Goal: Obtain resource: Download file/media

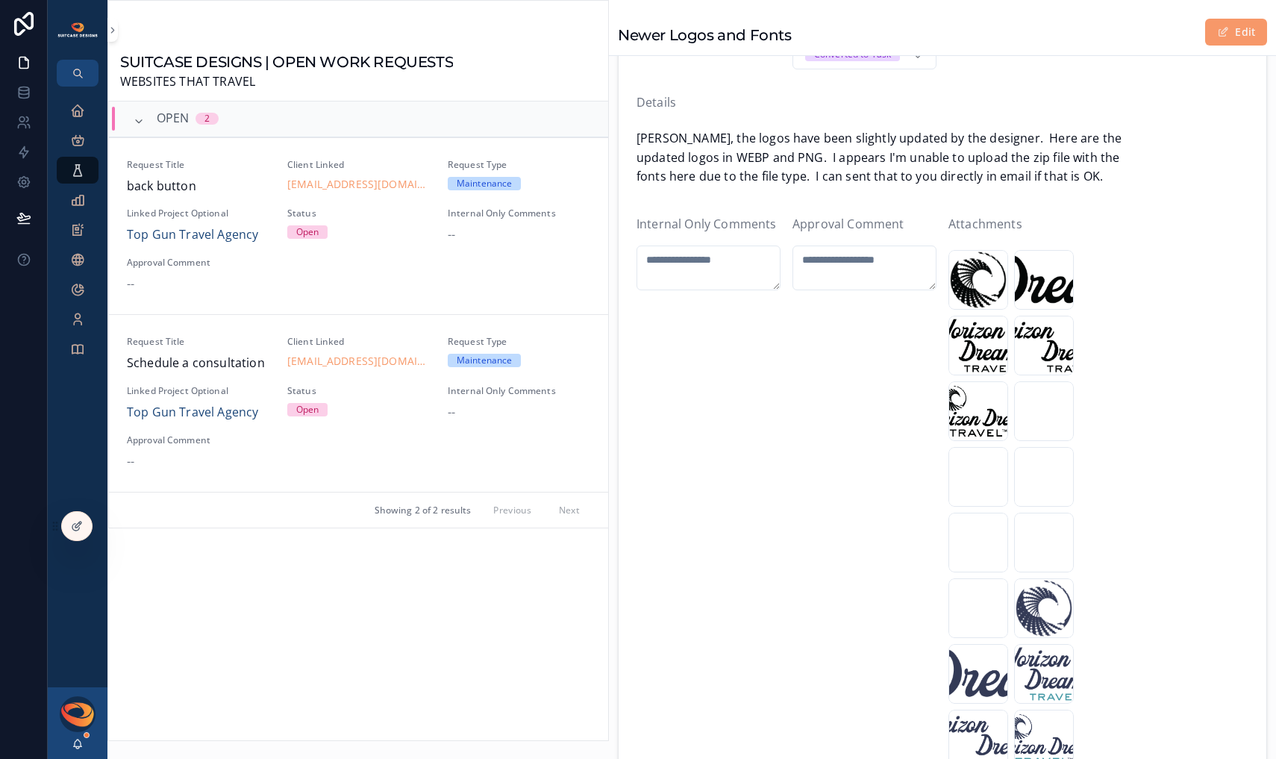
scroll to position [162, 0]
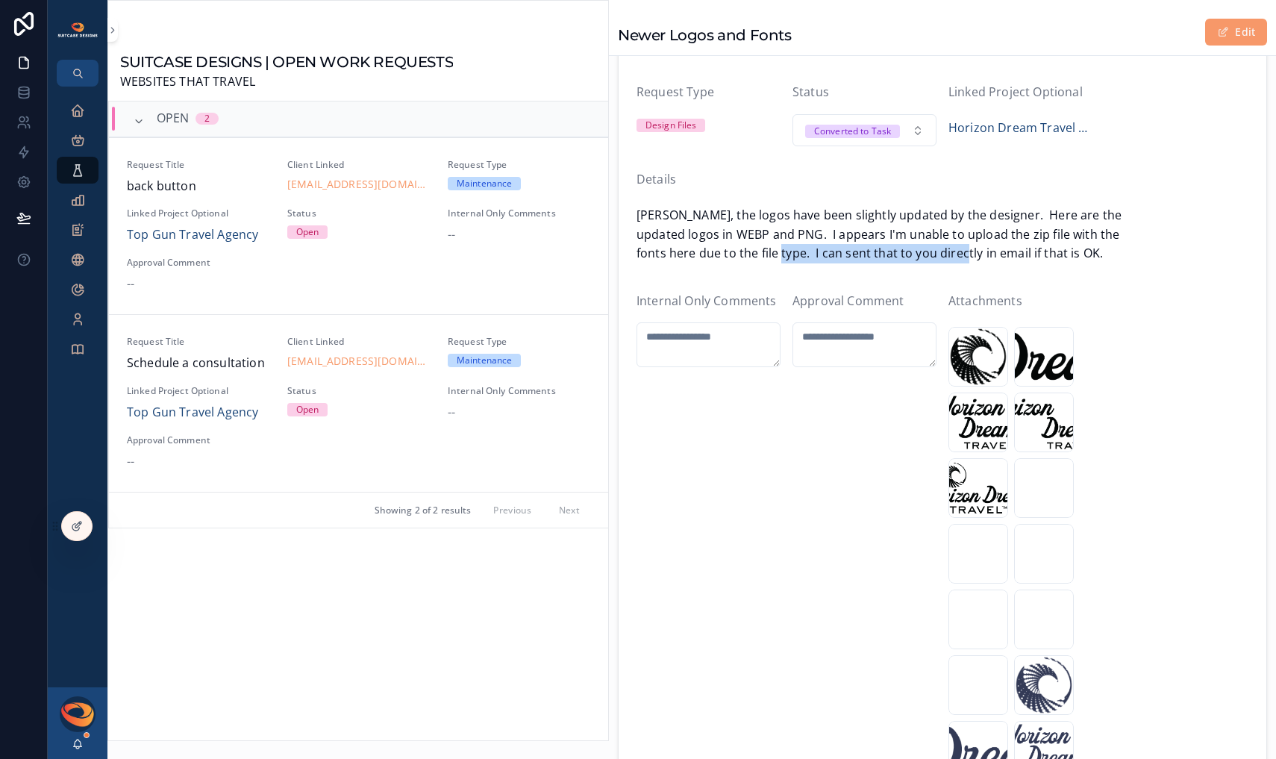
drag, startPoint x: 783, startPoint y: 255, endPoint x: 1000, endPoint y: 255, distance: 216.3
click at [1000, 255] on span "[PERSON_NAME], the logos have been slightly updated by the designer. Here are t…" at bounding box center [942, 234] width 612 height 57
click at [1012, 255] on span "[PERSON_NAME], the logos have been slightly updated by the designer. Here are t…" at bounding box center [942, 234] width 612 height 57
click at [1033, 492] on div "2025-Logo_Submark_White .webp" at bounding box center [1044, 488] width 60 height 60
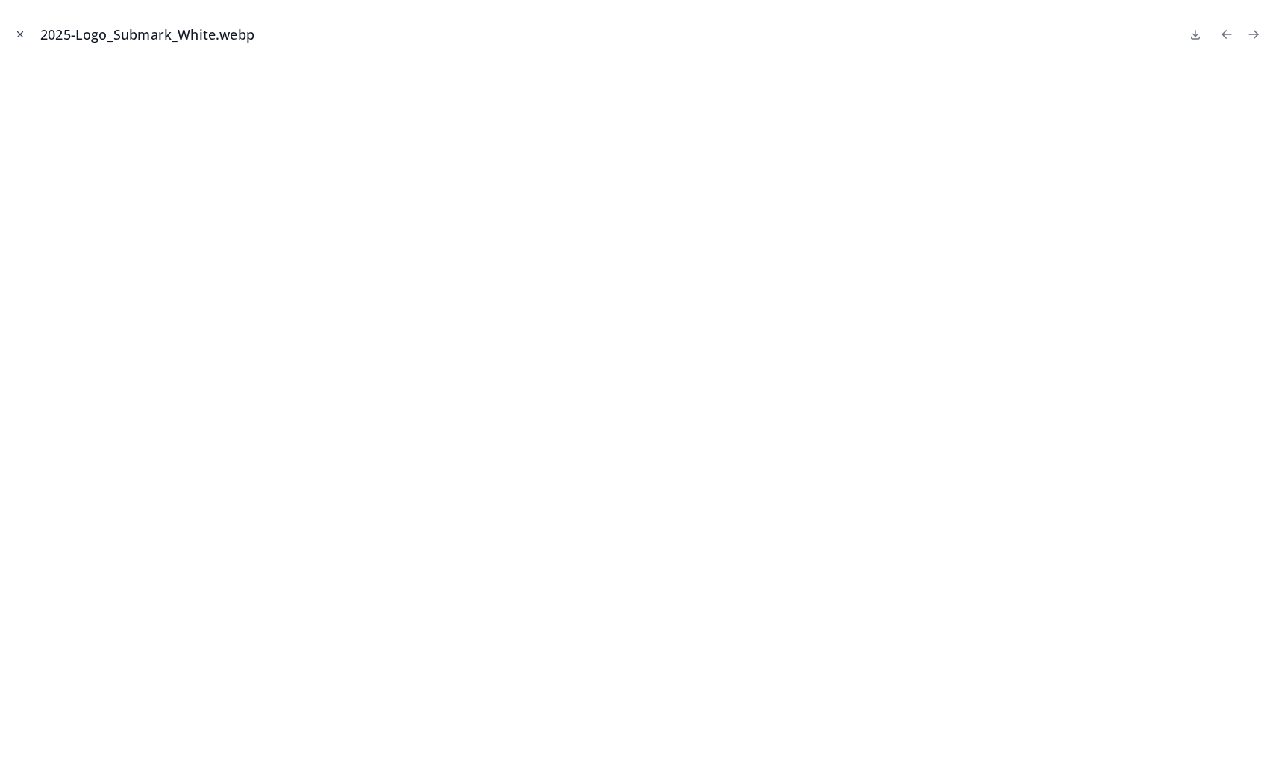
click at [22, 35] on icon "Close modal" at bounding box center [20, 34] width 10 height 10
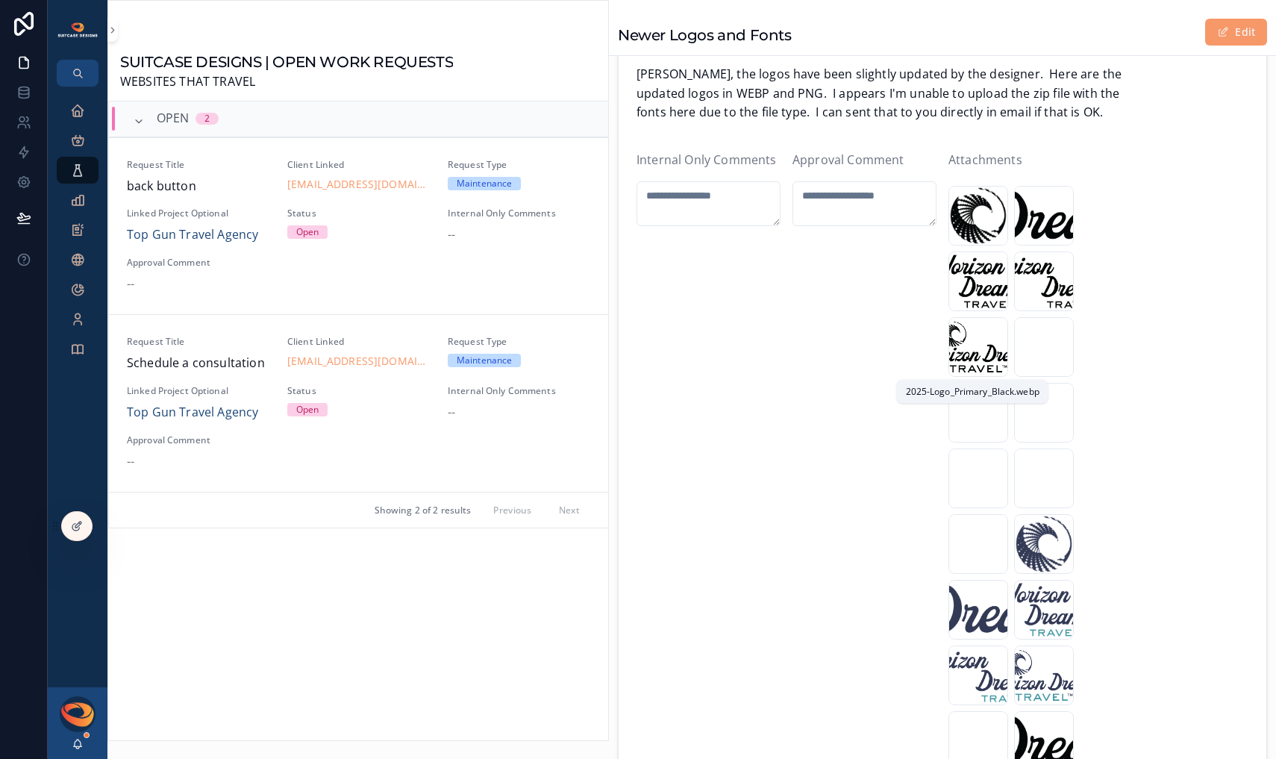
scroll to position [313, 0]
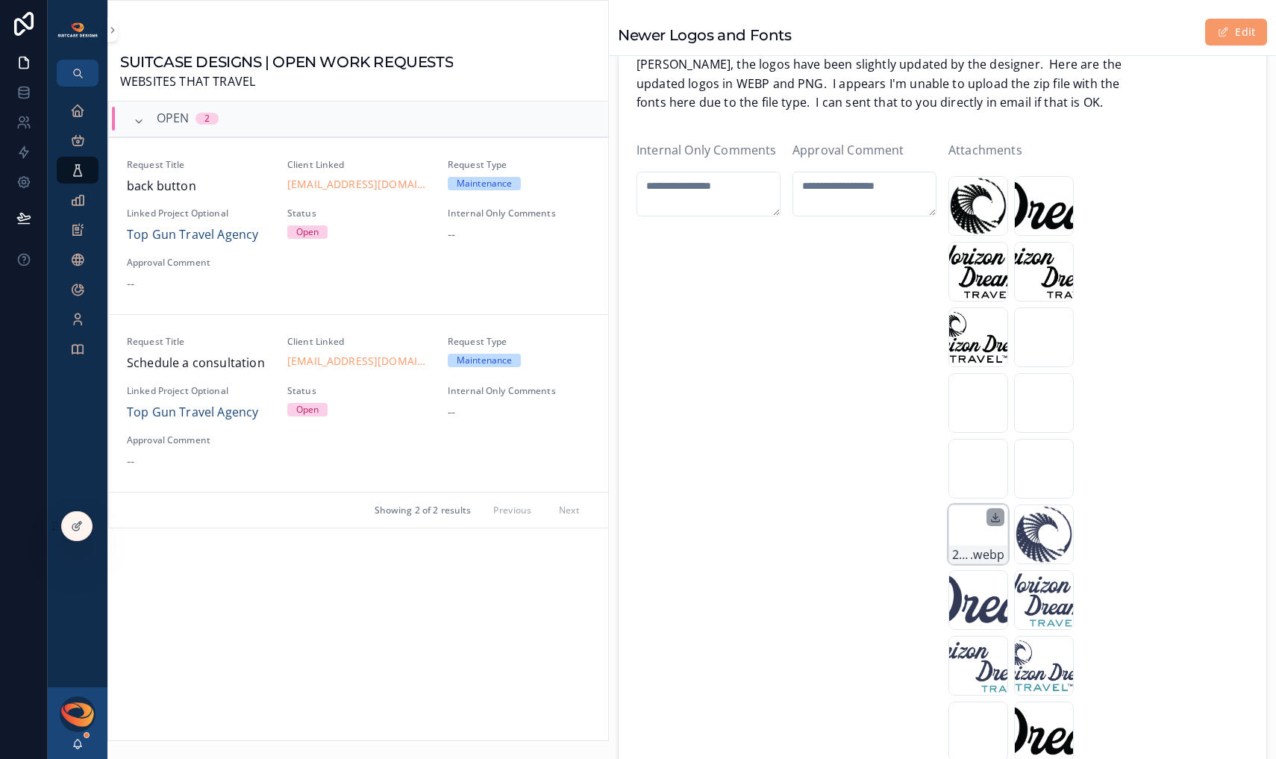
click at [989, 519] on icon "scrollable content" at bounding box center [995, 517] width 12 height 12
click at [1035, 611] on span ".webp" at bounding box center [1052, 620] width 34 height 19
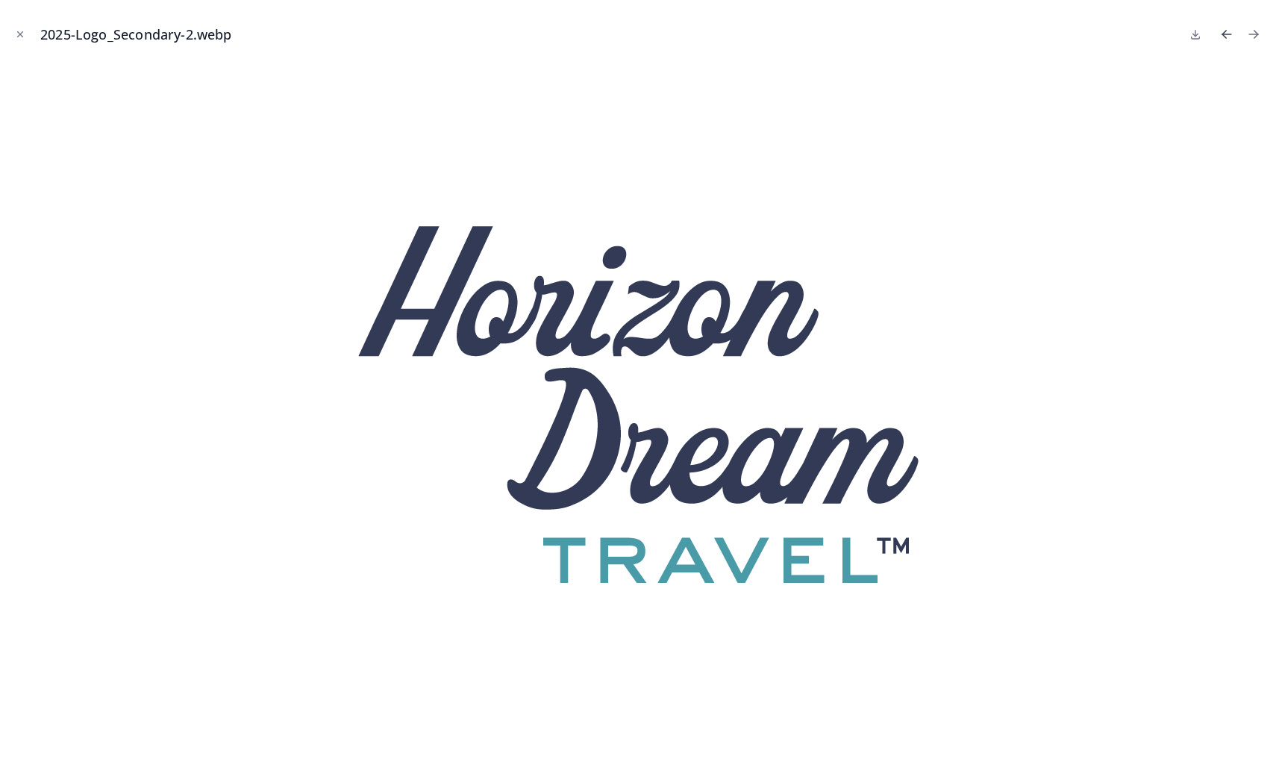
click at [1225, 36] on icon "Previous file" at bounding box center [1226, 34] width 15 height 15
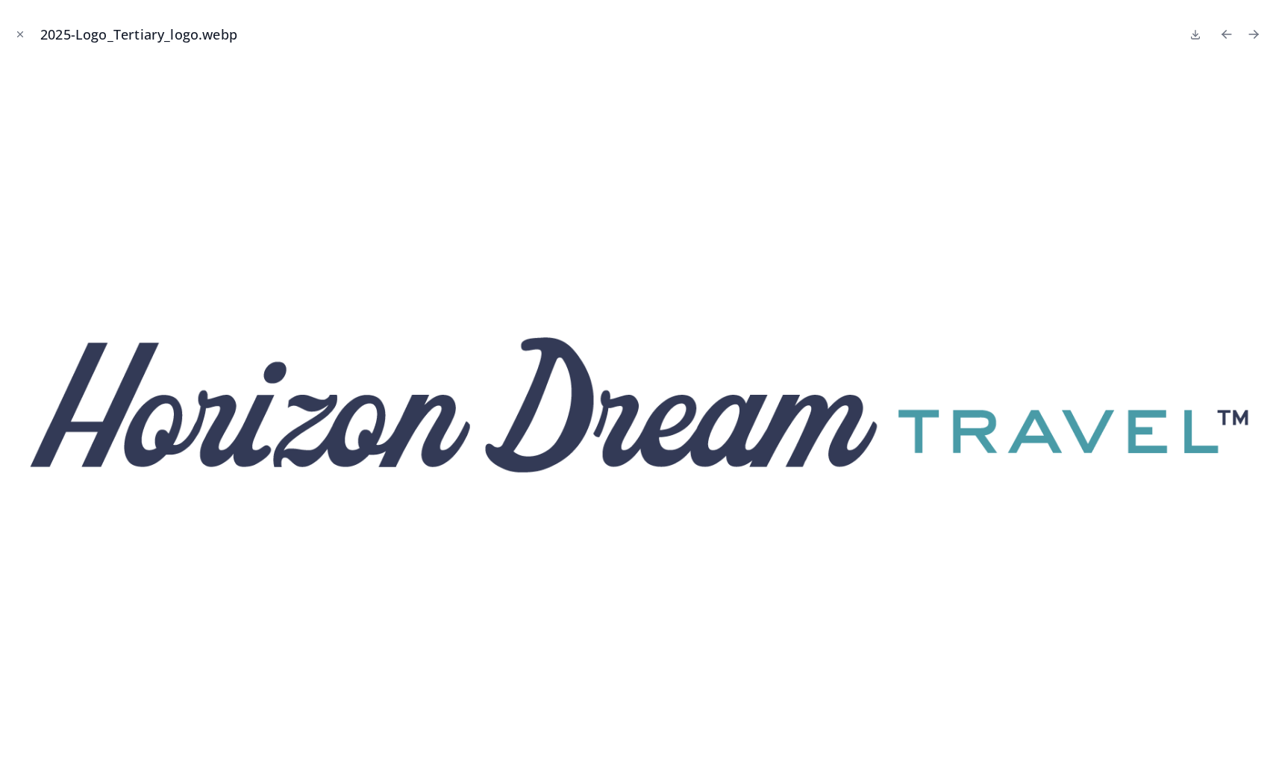
click at [1225, 36] on icon "Previous file" at bounding box center [1226, 34] width 15 height 15
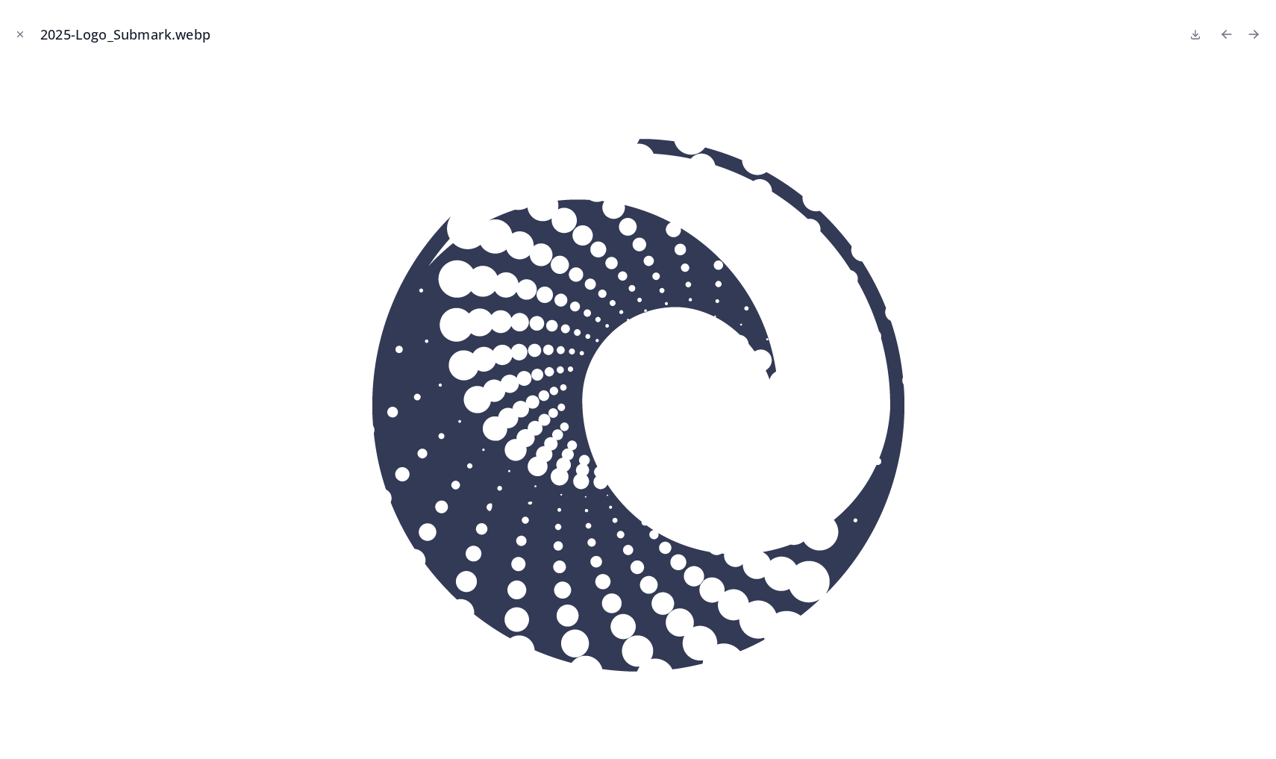
click at [1225, 36] on icon "Previous file" at bounding box center [1226, 34] width 15 height 15
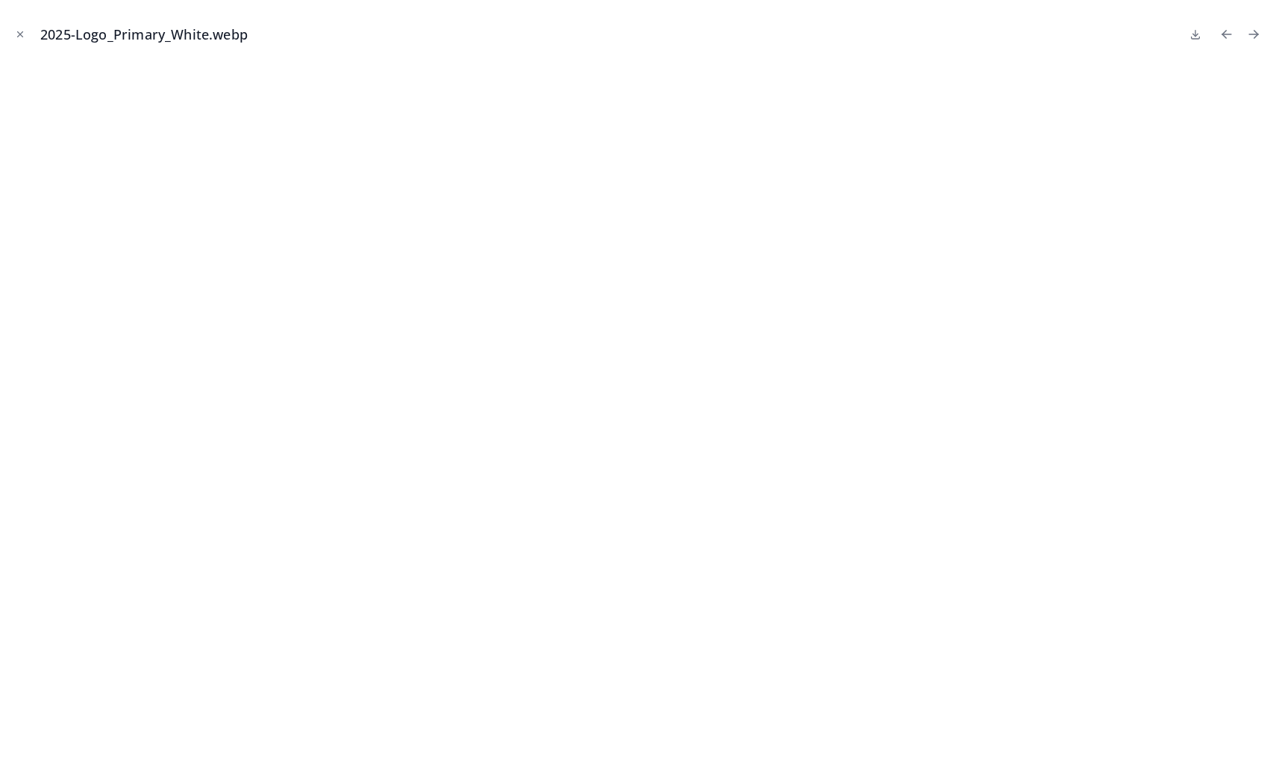
click at [1225, 36] on icon "Previous file" at bounding box center [1226, 34] width 15 height 15
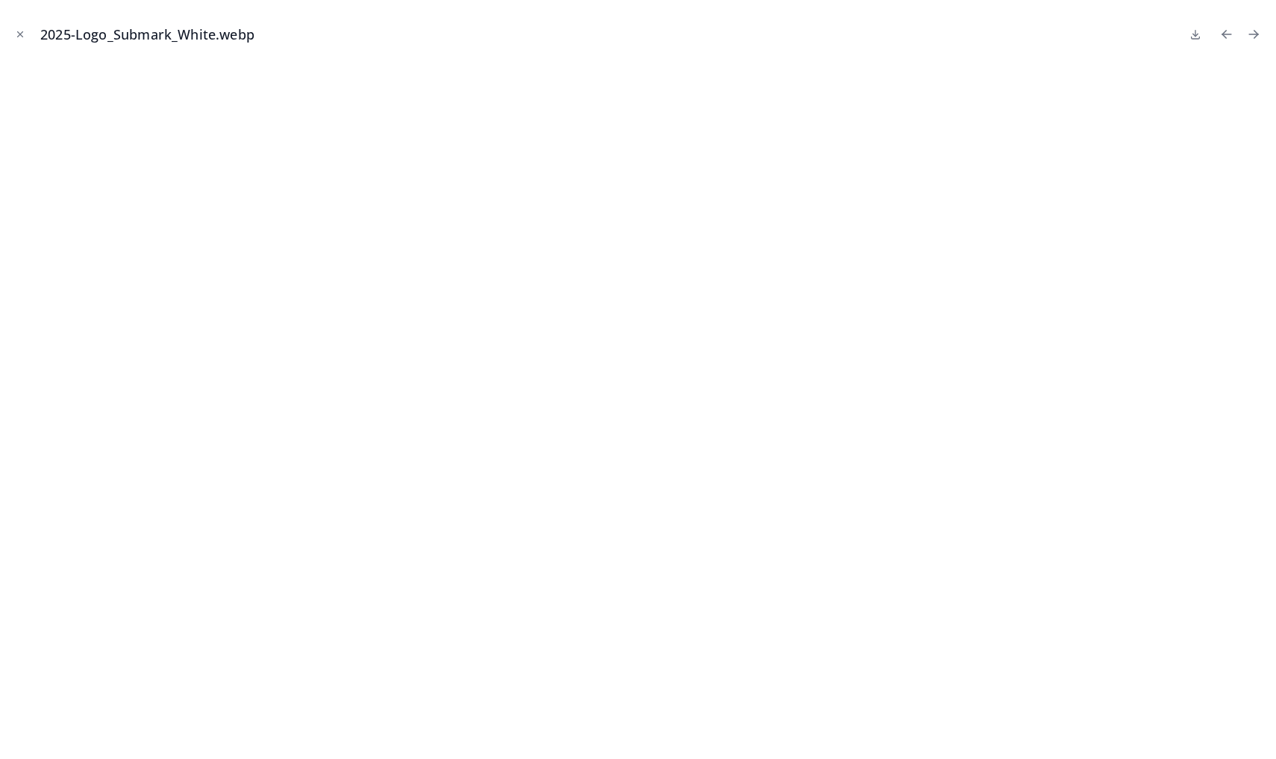
click at [1225, 36] on icon "Previous file" at bounding box center [1226, 34] width 15 height 15
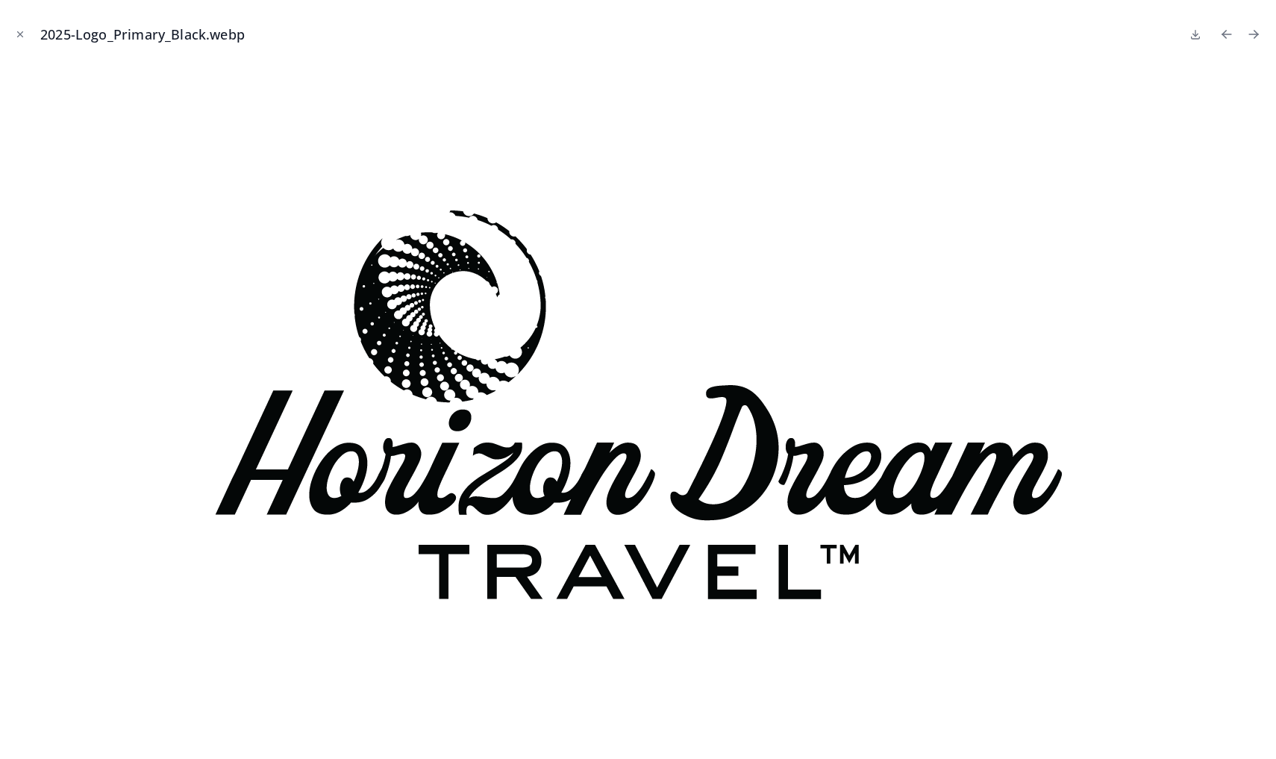
click at [1225, 36] on icon "Previous file" at bounding box center [1226, 34] width 15 height 15
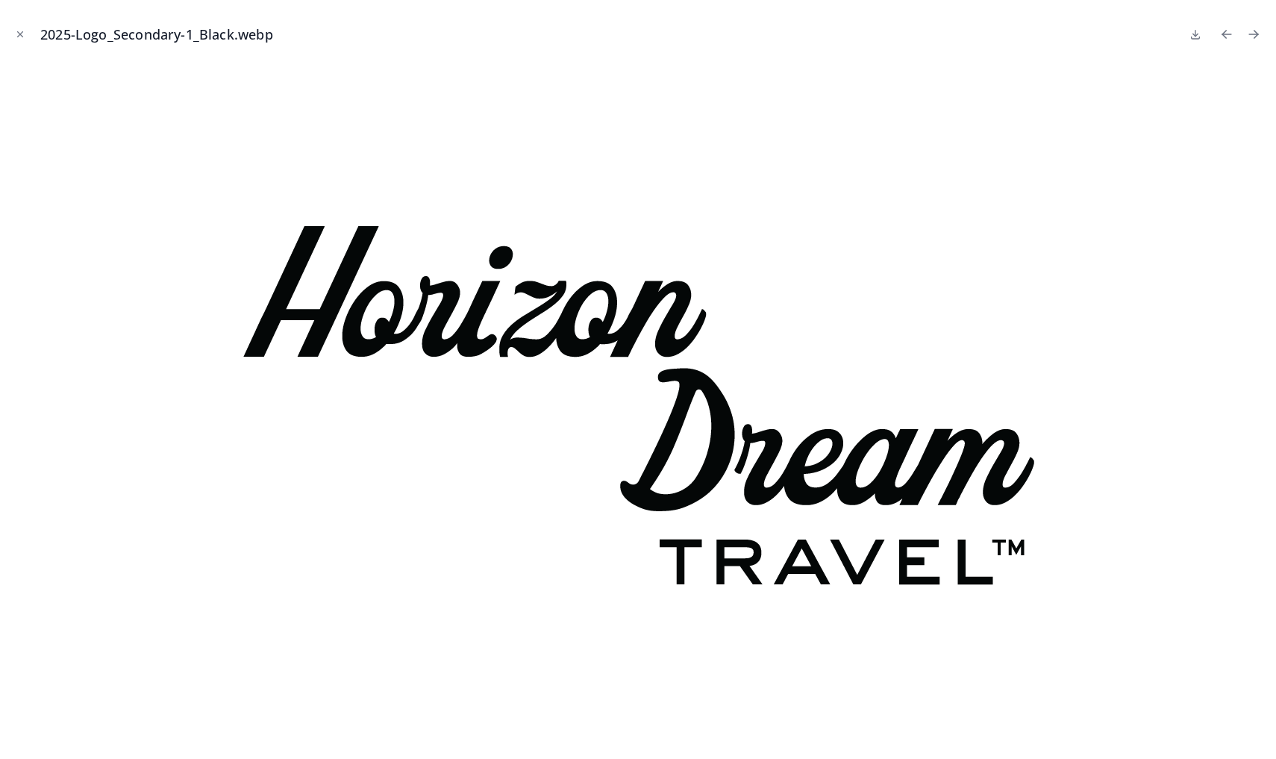
click at [1225, 36] on icon "Previous file" at bounding box center [1226, 34] width 15 height 15
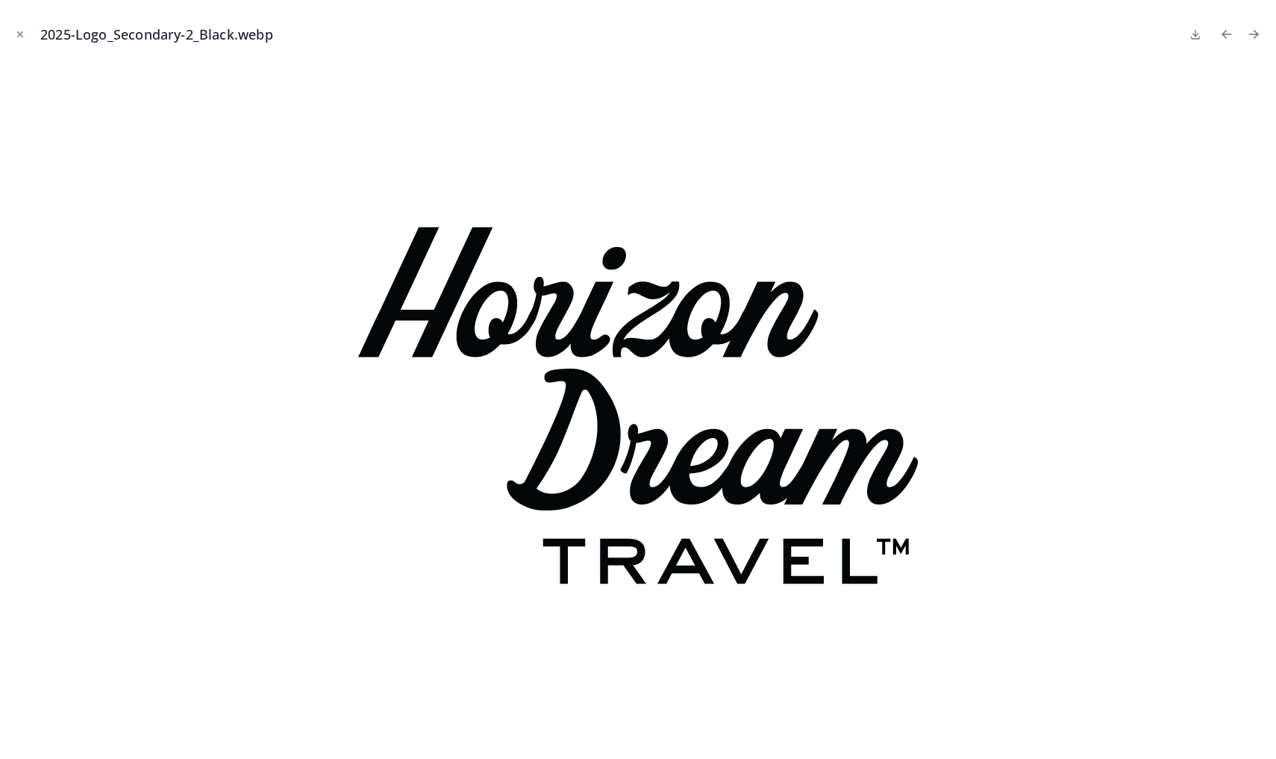
click at [1225, 36] on icon "Previous file" at bounding box center [1226, 34] width 15 height 15
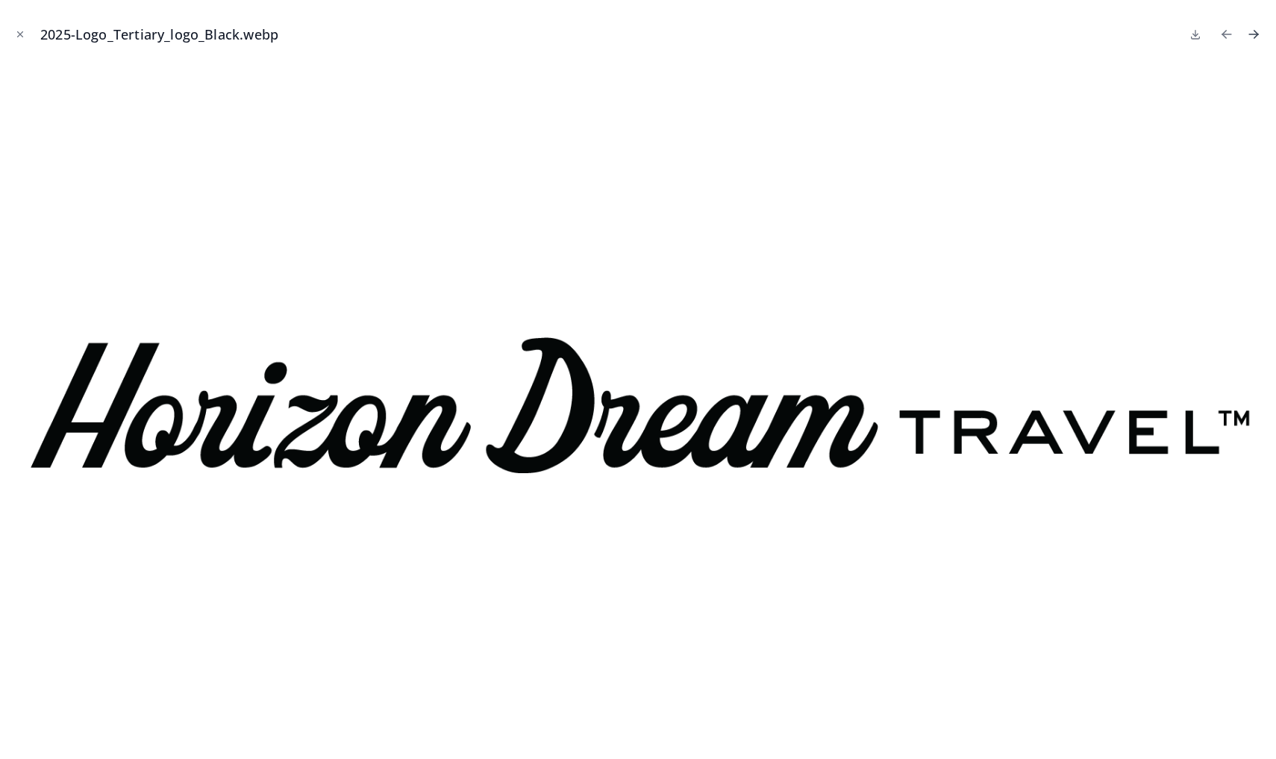
click at [1255, 36] on icon "Next file" at bounding box center [1256, 36] width 4 height 4
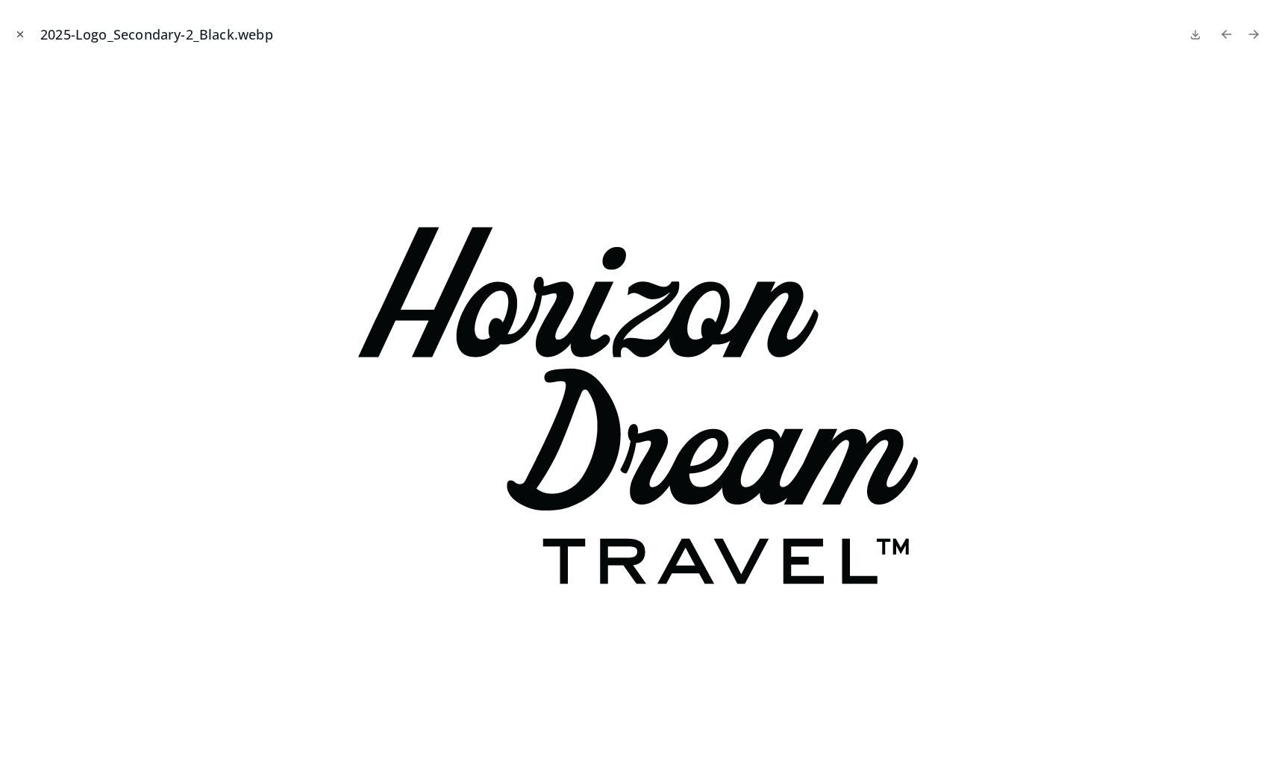
click at [18, 36] on icon "Close modal" at bounding box center [20, 34] width 5 height 5
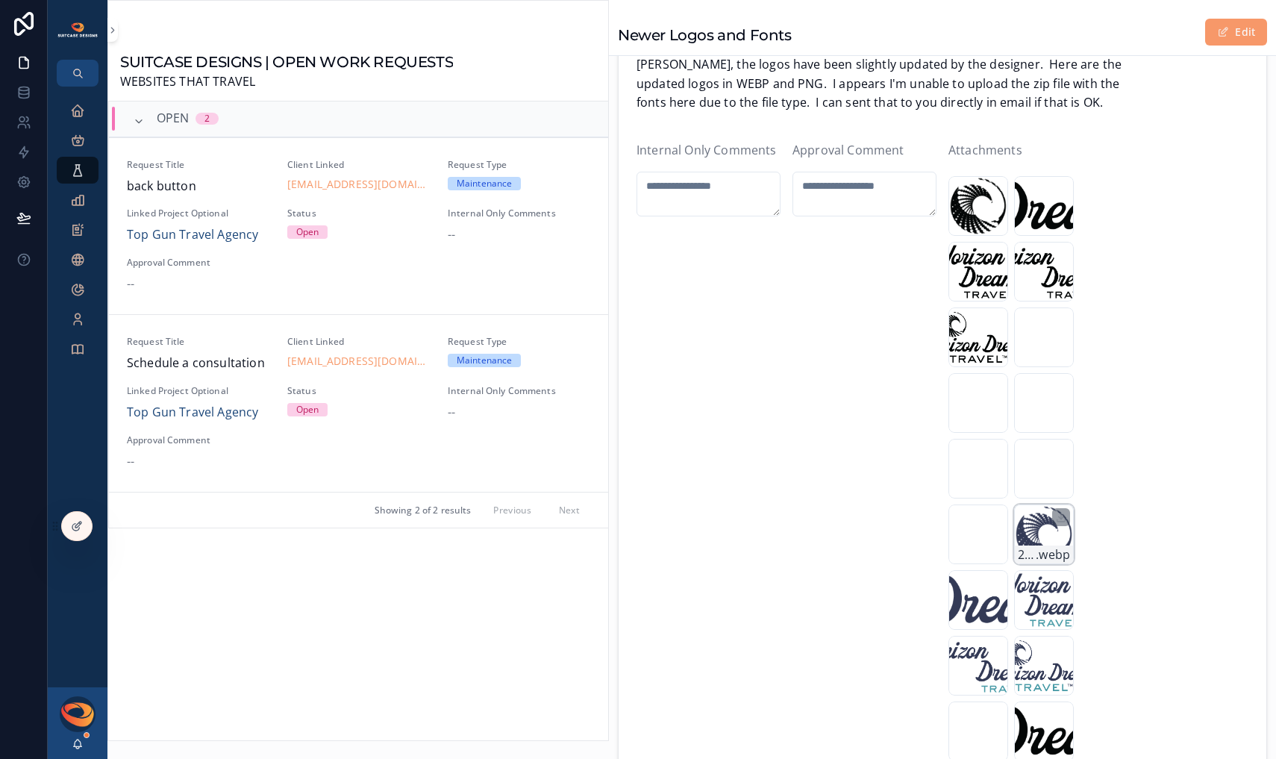
click at [1026, 530] on div "2025-Logo_Submark .webp" at bounding box center [1044, 534] width 60 height 60
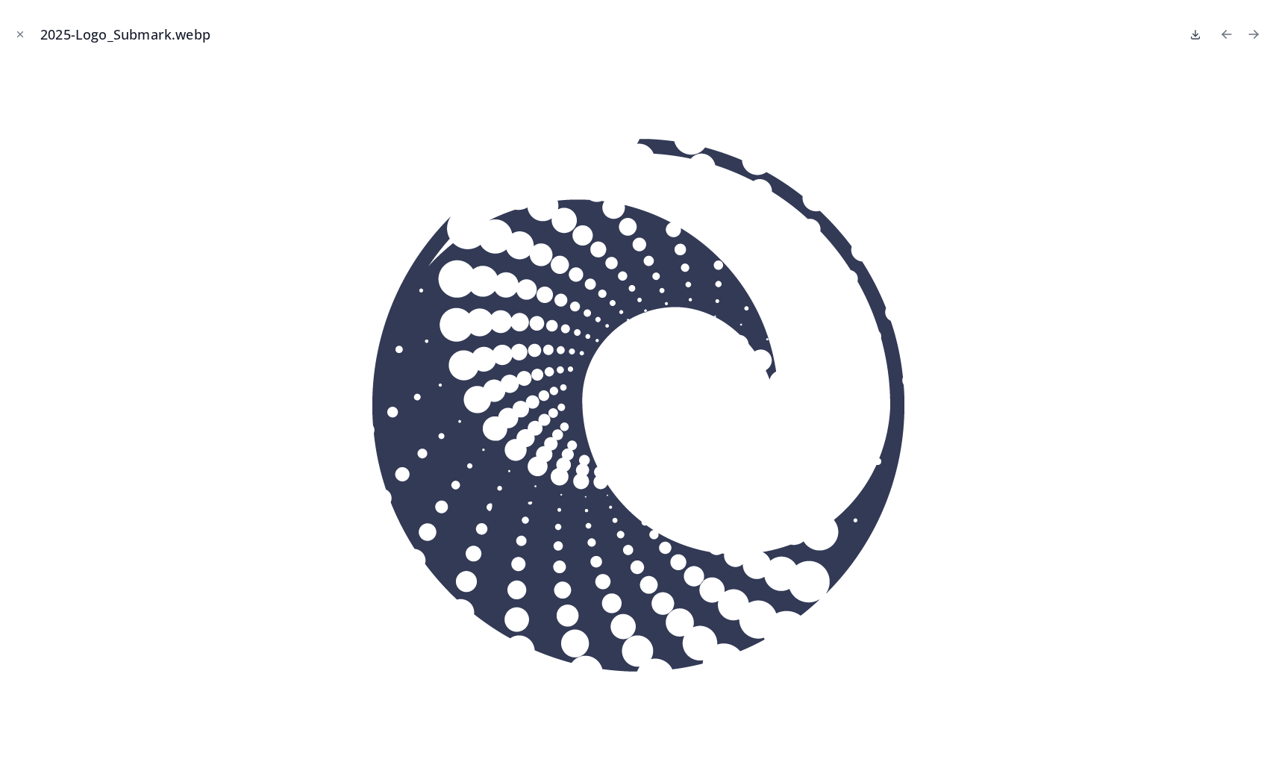
click at [1195, 34] on icon at bounding box center [1195, 34] width 12 height 12
click at [19, 34] on icon "Close modal" at bounding box center [20, 34] width 10 height 10
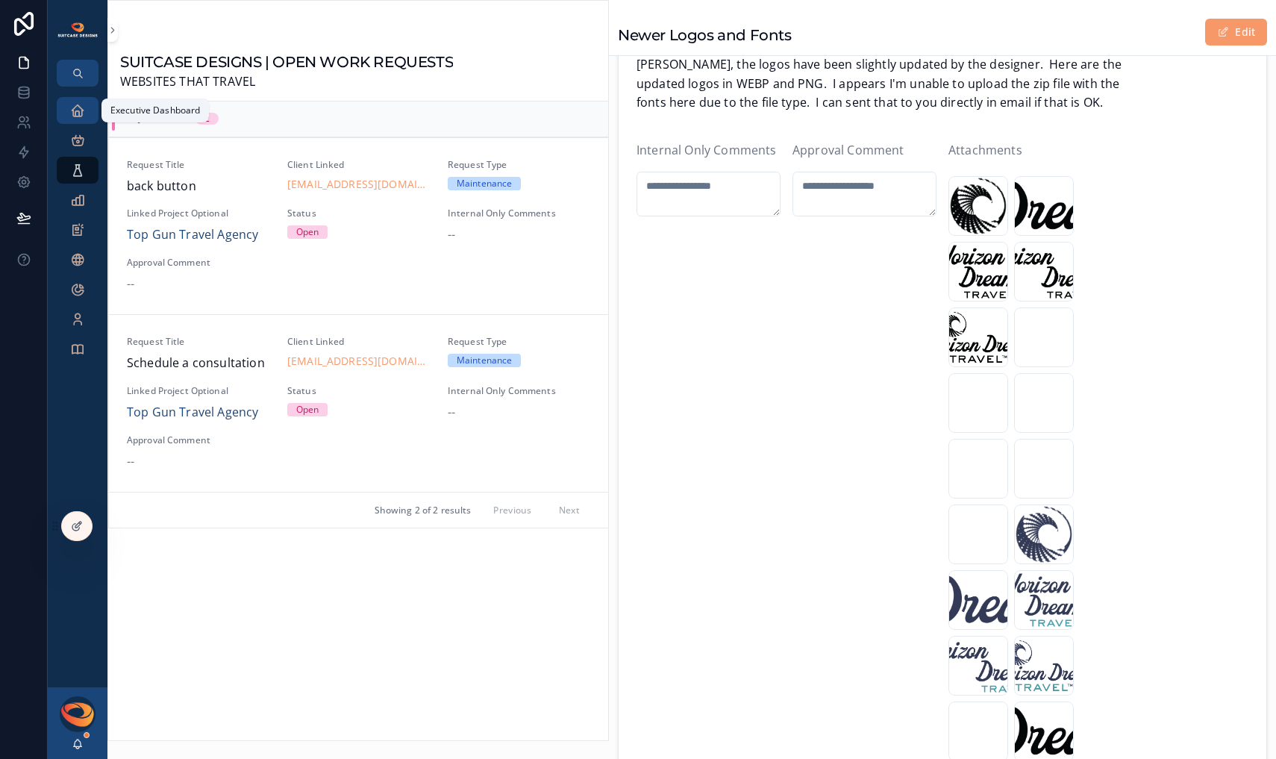
click at [75, 107] on icon "scrollable content" at bounding box center [77, 110] width 15 height 15
